Goal: Transaction & Acquisition: Subscribe to service/newsletter

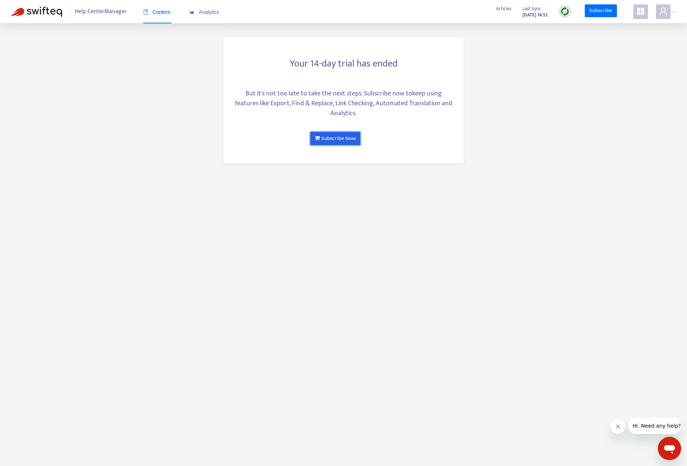
click at [343, 142] on link "Subscribe Now" at bounding box center [335, 138] width 50 height 13
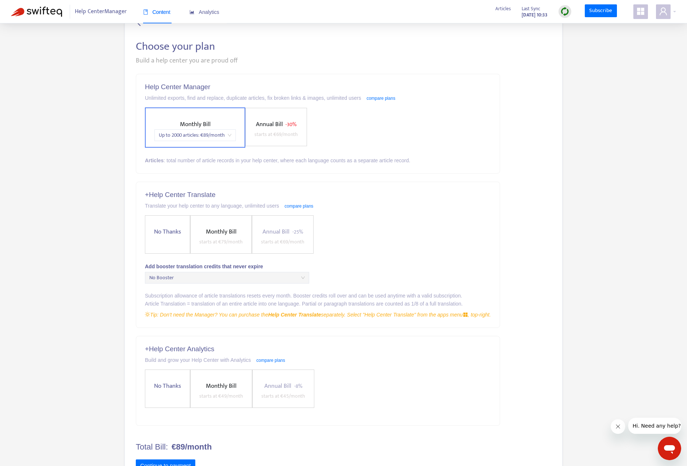
scroll to position [56, 0]
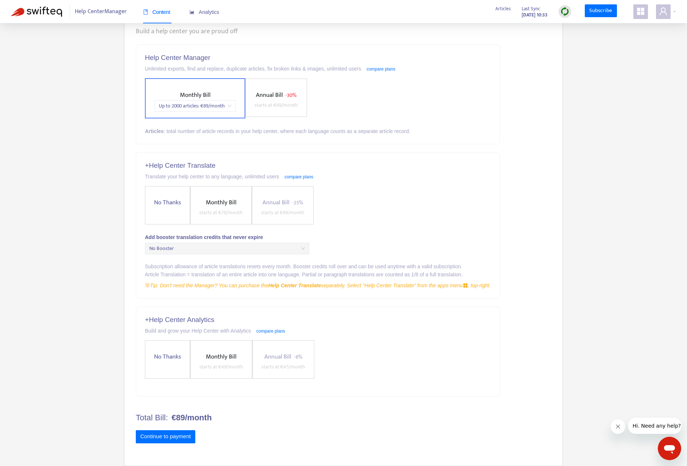
click at [165, 198] on span "No Thanks" at bounding box center [167, 203] width 33 height 10
click at [150, 358] on label "No Thanks" at bounding box center [167, 359] width 45 height 38
click at [190, 434] on button "Continue to payment" at bounding box center [166, 436] width 60 height 13
